Goal: Use online tool/utility: Utilize a website feature to perform a specific function

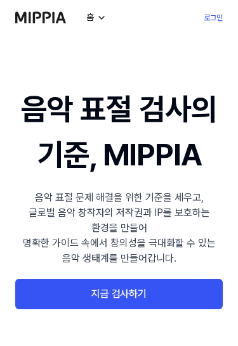
click at [184, 290] on link "지금 검사하기" at bounding box center [118, 294] width 207 height 30
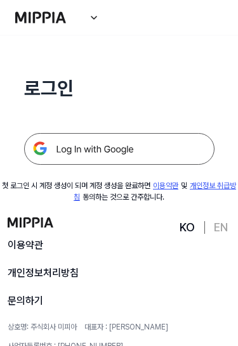
scroll to position [138, 0]
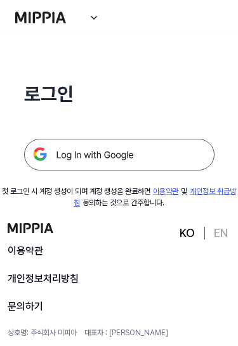
click at [58, 164] on img at bounding box center [119, 155] width 190 height 32
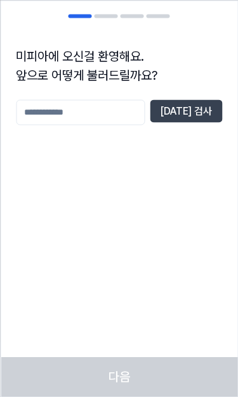
click at [55, 120] on input "text" at bounding box center [80, 112] width 129 height 25
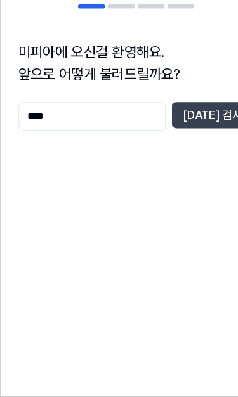
type input "****"
click at [202, 105] on button "[DATE] 검사" at bounding box center [186, 111] width 72 height 23
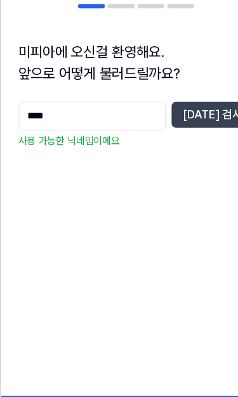
click at [176, 292] on div "미피아에 오신걸 환영해요. 앞으로 어떻게 불러드릴까요? **** [DATE] 검사 사용 가능한 닉네임이에요 다음" at bounding box center [119, 198] width 238 height 397
click at [179, 110] on button "[DATE] 검사" at bounding box center [186, 111] width 72 height 23
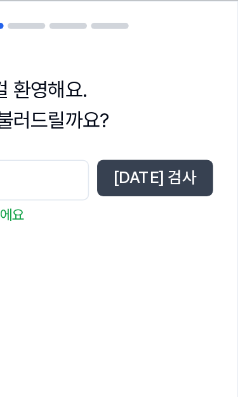
click at [129, 97] on div "미피아에 오신걸 환영해요. 앞으로 어떻게 불러드릴까요? **** [DATE] 검사 사용 가능한 닉네임이에요" at bounding box center [119, 139] width 236 height 216
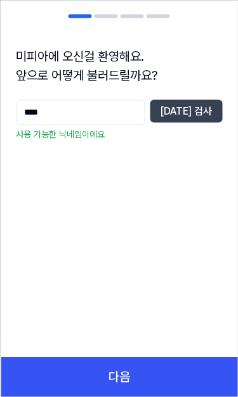
click at [204, 376] on button "다음" at bounding box center [119, 377] width 236 height 39
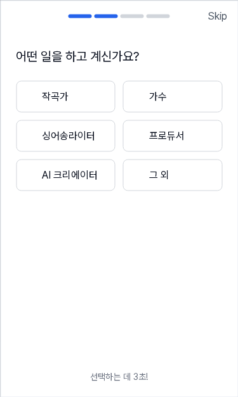
click at [34, 101] on div at bounding box center [30, 96] width 13 height 13
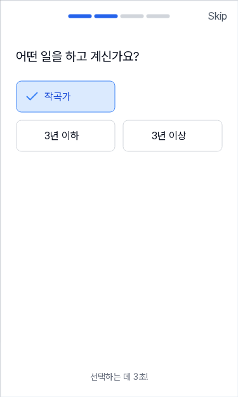
click at [204, 136] on button "3년 이상" at bounding box center [173, 136] width 100 height 32
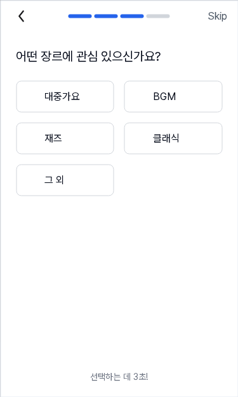
click at [30, 143] on div at bounding box center [31, 138] width 15 height 15
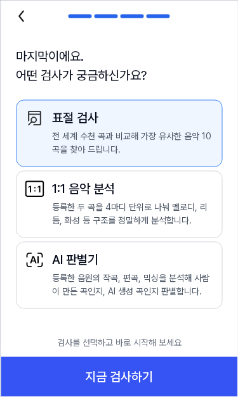
click at [19, 22] on icon at bounding box center [21, 16] width 20 height 20
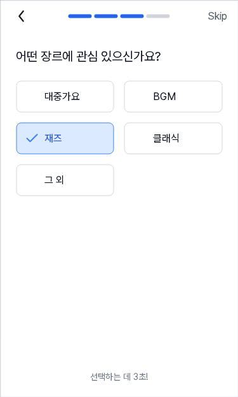
click at [14, 17] on icon at bounding box center [21, 16] width 20 height 20
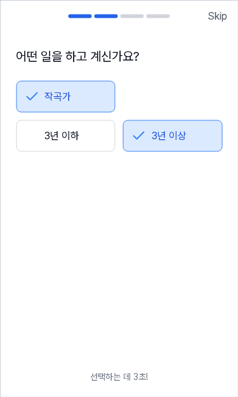
click at [60, 138] on button "3년 이하" at bounding box center [66, 136] width 100 height 32
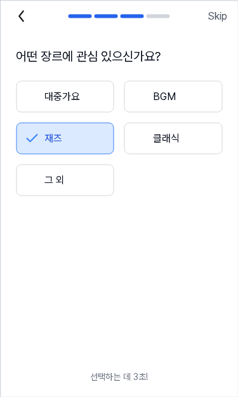
click at [29, 101] on div at bounding box center [31, 96] width 15 height 15
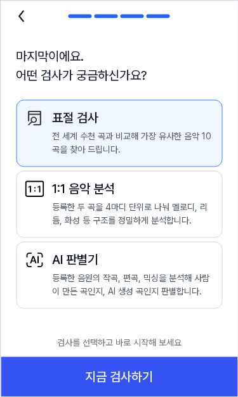
click at [33, 188] on icon at bounding box center [34, 189] width 20 height 20
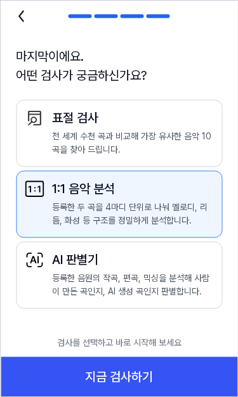
click at [32, 146] on button "표절 검사 전 세계 수천 곡과 비교해 가장 유사한 음악 10곡을 찾아 드립니다." at bounding box center [119, 133] width 206 height 67
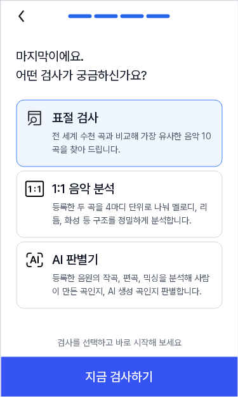
click at [216, 374] on button "지금 검사하기" at bounding box center [119, 377] width 236 height 39
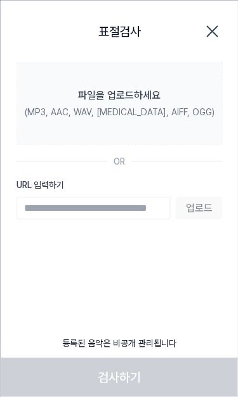
click at [30, 120] on label "파일을 업로드하세요 (MP3, AAC, WAV, [MEDICAL_DATA], AIFF, OGG)" at bounding box center [119, 102] width 206 height 83
click at [0, 0] on input "파일을 업로드하세요 (MP3, AAC, WAV, [MEDICAL_DATA], AIFF, OGG)" at bounding box center [0, 0] width 0 height 0
click at [44, 120] on label "파일을 업로드하세요 (MP3, AAC, WAV, [MEDICAL_DATA], AIFF, OGG)" at bounding box center [119, 102] width 206 height 83
click at [0, 0] on input "파일을 업로드하세요 (MP3, AAC, WAV, [MEDICAL_DATA], AIFF, OGG)" at bounding box center [0, 0] width 0 height 0
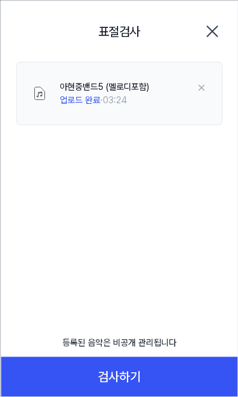
click at [189, 362] on button "검사하기" at bounding box center [119, 377] width 236 height 39
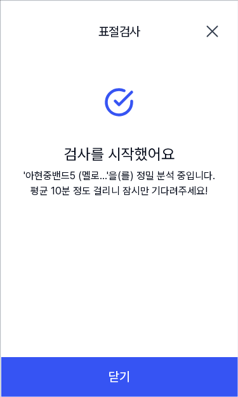
click at [204, 378] on button "닫기" at bounding box center [119, 377] width 236 height 39
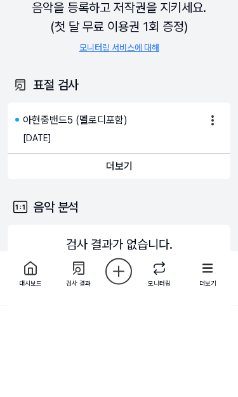
scroll to position [92, 0]
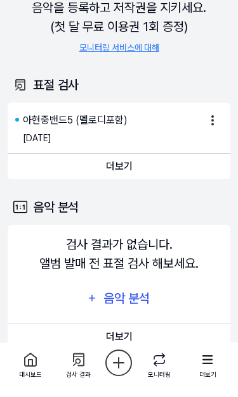
click at [126, 160] on button "더보기" at bounding box center [119, 166] width 222 height 25
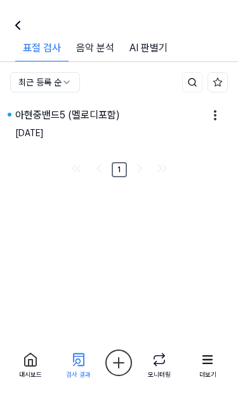
click at [79, 111] on div "아현중밴드5 (멜로디포함)" at bounding box center [67, 115] width 105 height 15
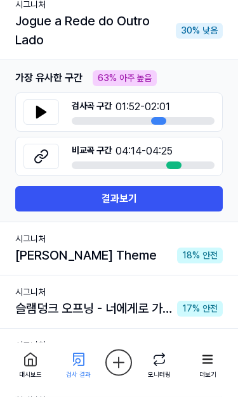
click at [34, 102] on button at bounding box center [40, 112] width 35 height 25
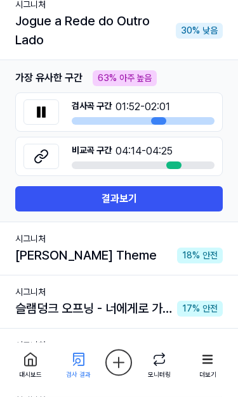
scroll to position [158, 0]
click at [37, 124] on button at bounding box center [40, 112] width 35 height 25
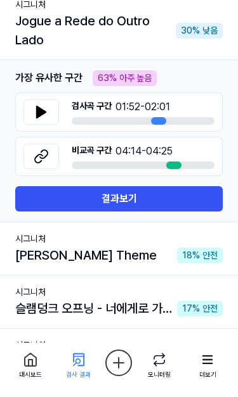
click at [30, 112] on button at bounding box center [40, 112] width 35 height 25
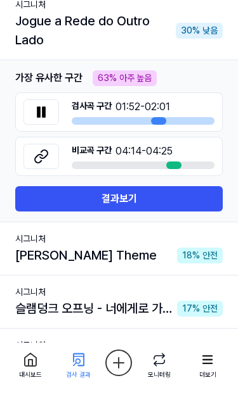
click at [39, 107] on icon at bounding box center [38, 112] width 3 height 10
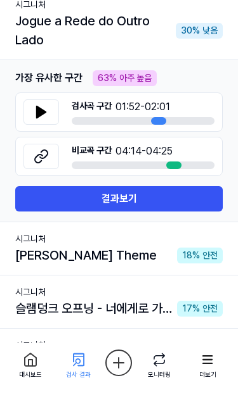
click at [209, 197] on button "결과보기" at bounding box center [118, 198] width 207 height 25
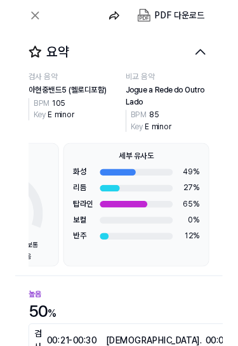
scroll to position [0, 97]
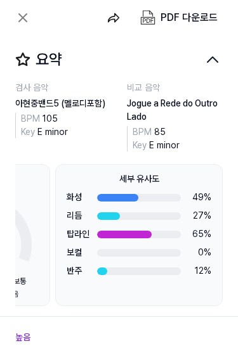
click at [202, 47] on button "요약" at bounding box center [119, 58] width 238 height 46
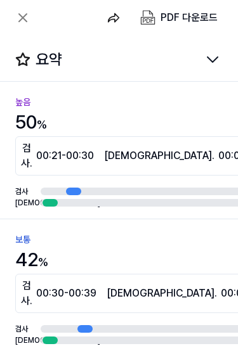
click at [211, 74] on button "요약" at bounding box center [119, 58] width 238 height 46
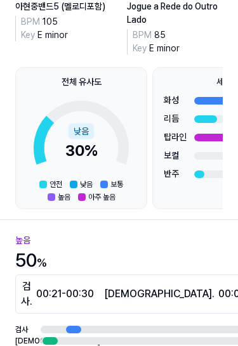
scroll to position [94, 0]
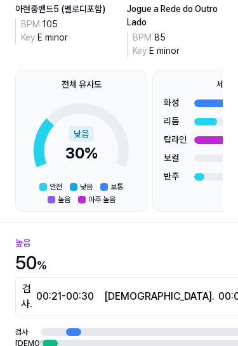
click at [35, 106] on icon at bounding box center [81, 136] width 95 height 70
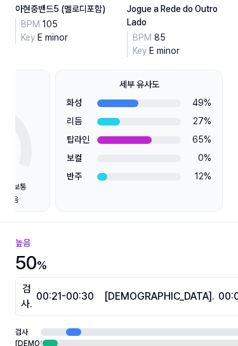
scroll to position [0, 97]
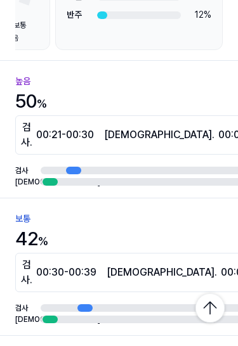
click at [22, 132] on div "검사 . 00:21 - 00:30" at bounding box center [57, 135] width 73 height 30
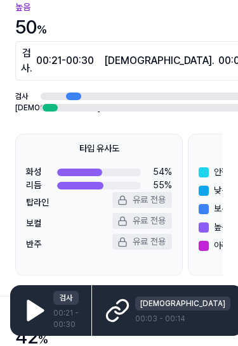
scroll to position [44, 0]
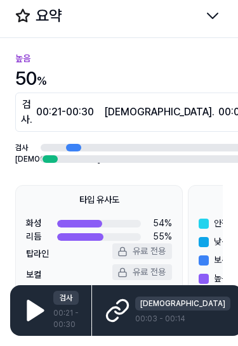
click at [35, 304] on icon at bounding box center [35, 310] width 25 height 25
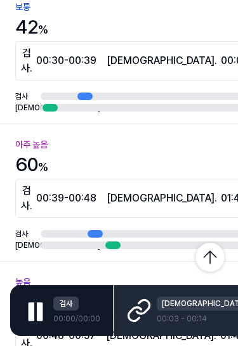
scroll to position [404, 0]
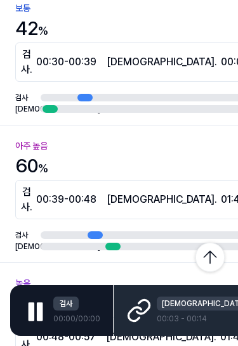
click at [28, 47] on div "검사 . 00:30 - 00:39" at bounding box center [58, 62] width 75 height 30
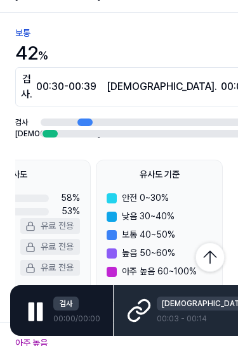
scroll to position [0, 92]
